Goal: Information Seeking & Learning: Find specific page/section

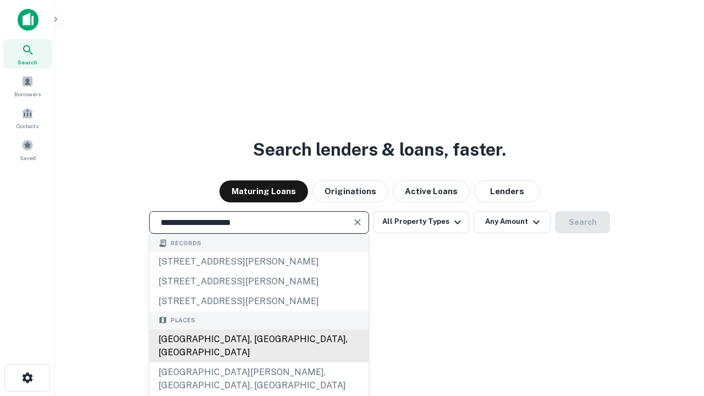
click at [259, 363] on div "[GEOGRAPHIC_DATA], [GEOGRAPHIC_DATA], [GEOGRAPHIC_DATA]" at bounding box center [259, 346] width 219 height 33
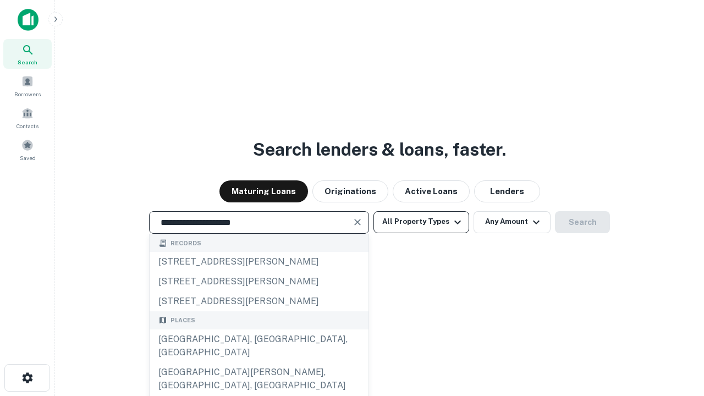
click at [422, 222] on button "All Property Types" at bounding box center [422, 222] width 96 height 22
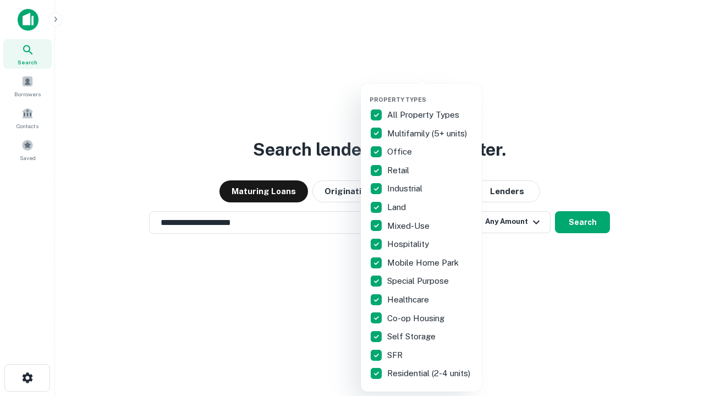
type input "**********"
click at [430, 92] on button "button" at bounding box center [430, 92] width 121 height 1
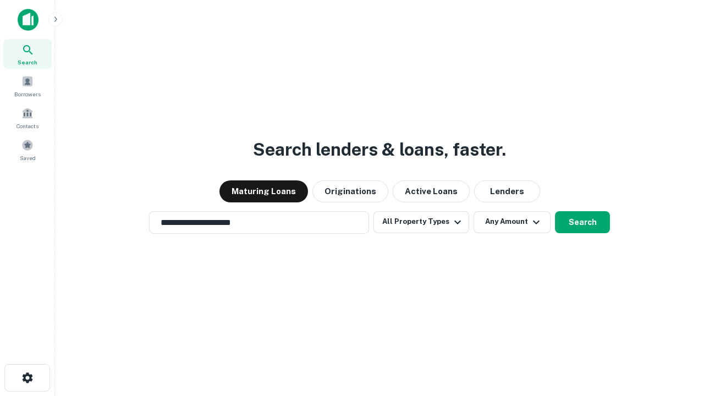
scroll to position [17, 0]
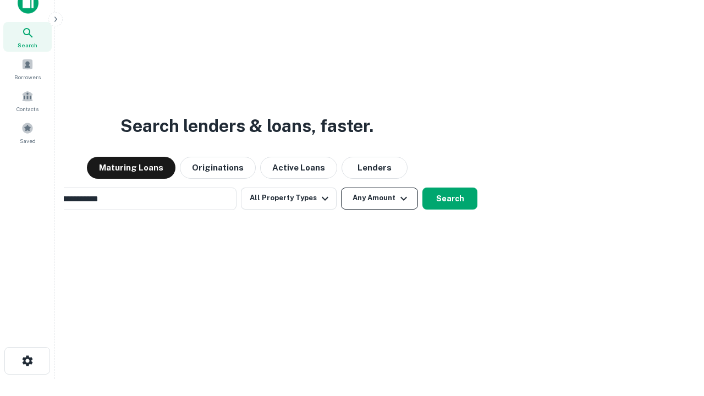
click at [341, 188] on button "Any Amount" at bounding box center [379, 199] width 77 height 22
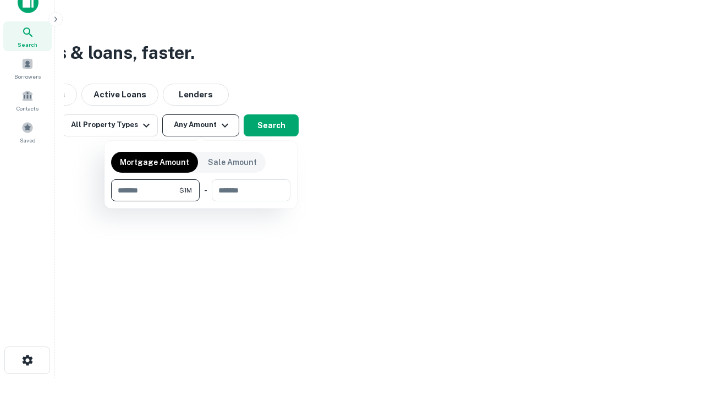
type input "*******"
click at [201, 201] on button "button" at bounding box center [200, 201] width 179 height 1
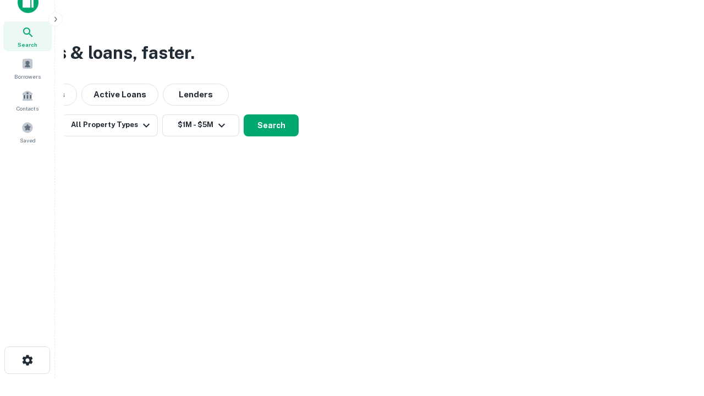
scroll to position [17, 0]
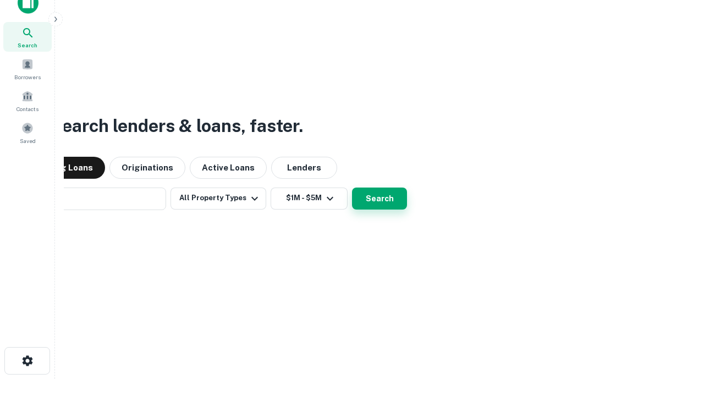
click at [352, 188] on button "Search" at bounding box center [379, 199] width 55 height 22
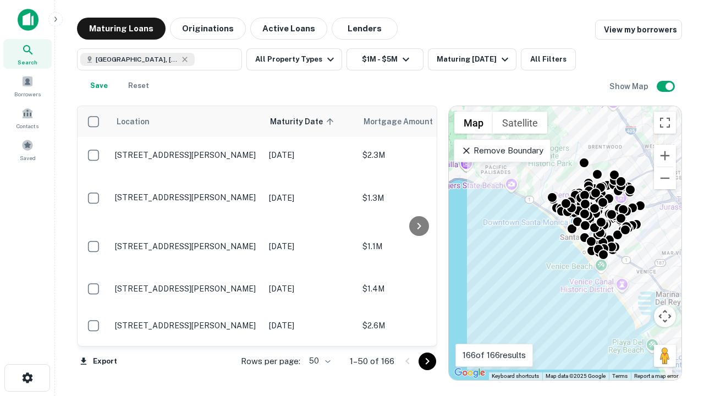
click at [318, 361] on body "Search Borrowers Contacts Saved Maturing Loans Originations Active Loans Lender…" at bounding box center [352, 198] width 704 height 396
click at [319, 333] on li "25" at bounding box center [319, 334] width 32 height 20
